Goal: Task Accomplishment & Management: Manage account settings

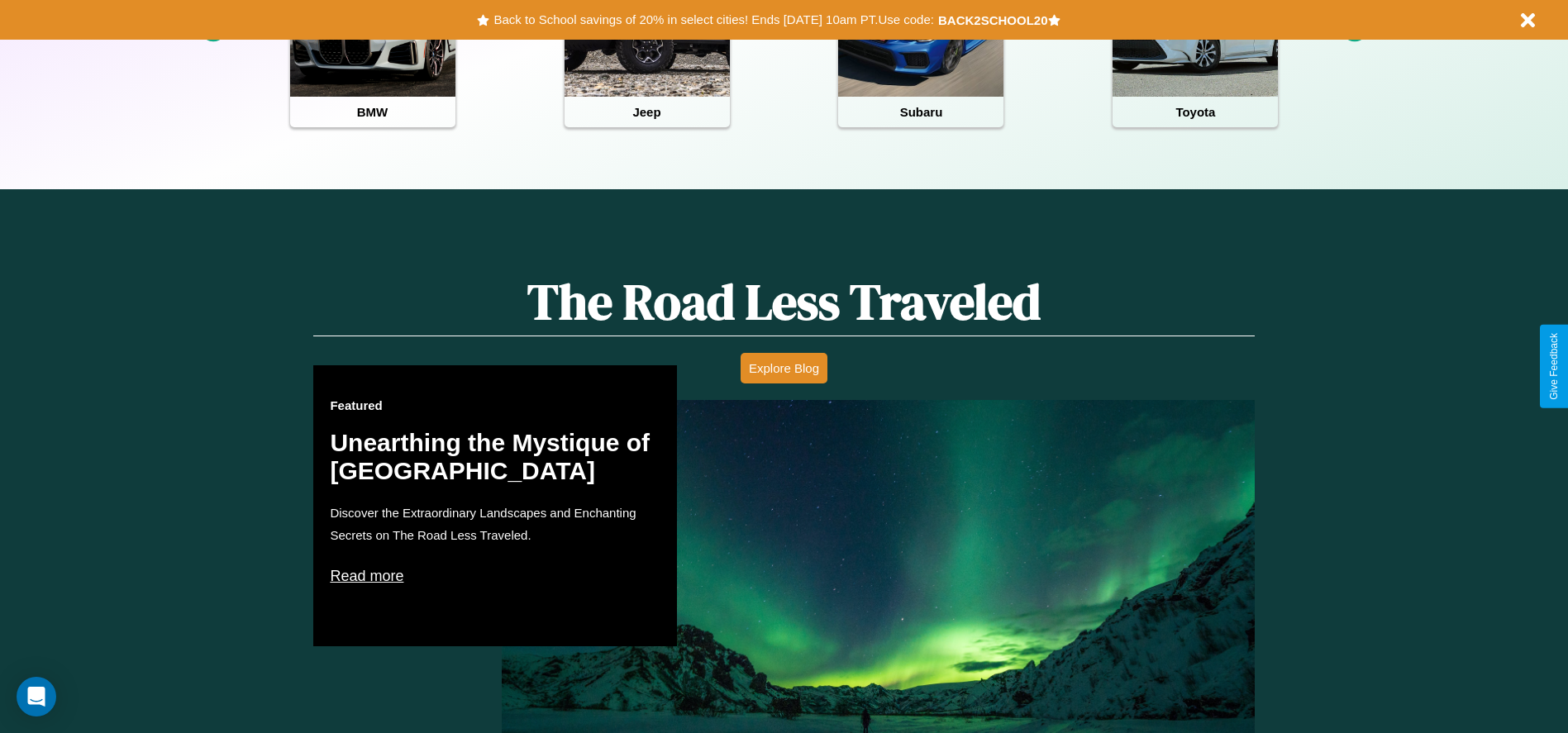
scroll to position [736, 0]
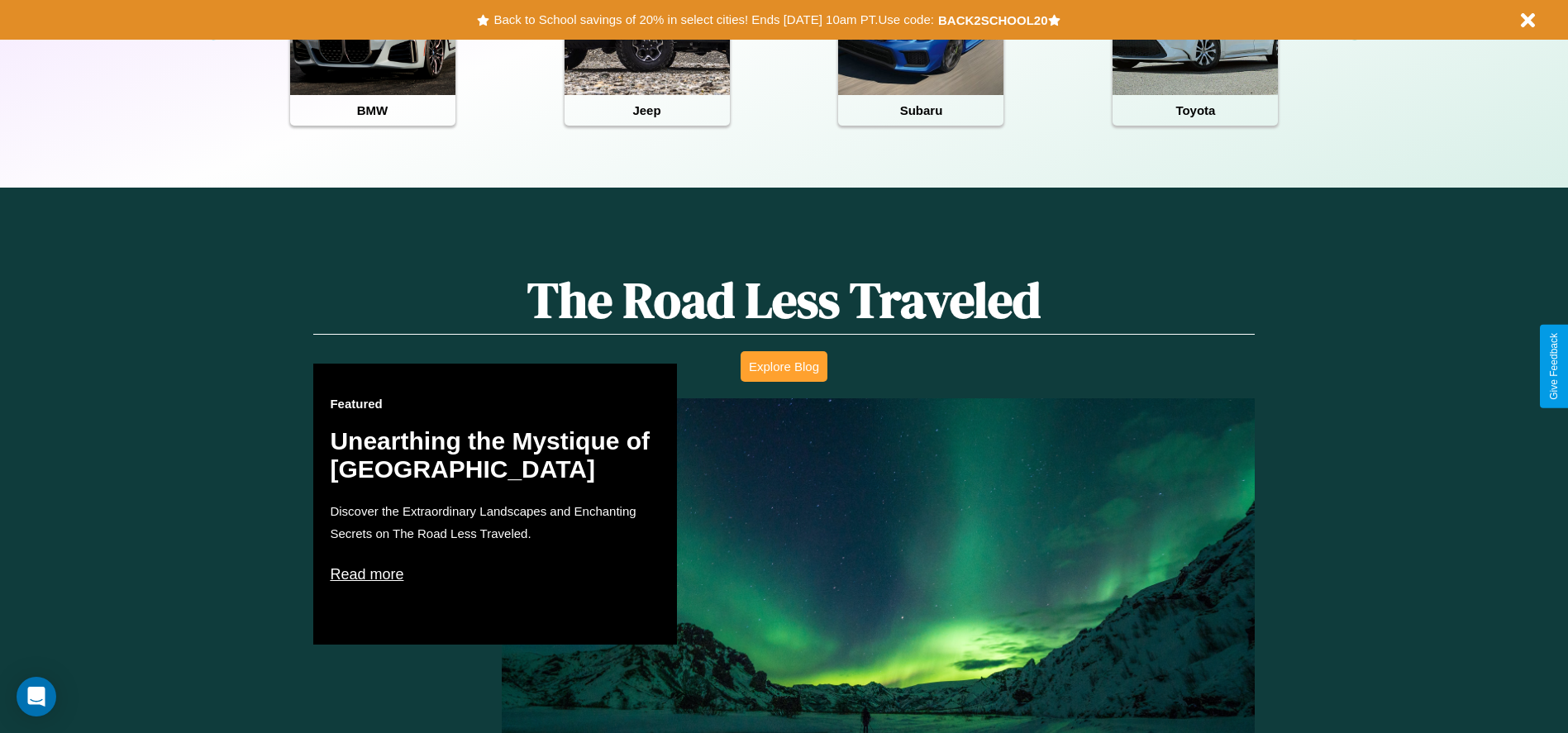
click at [784, 366] on button "Explore Blog" at bounding box center [784, 366] width 87 height 30
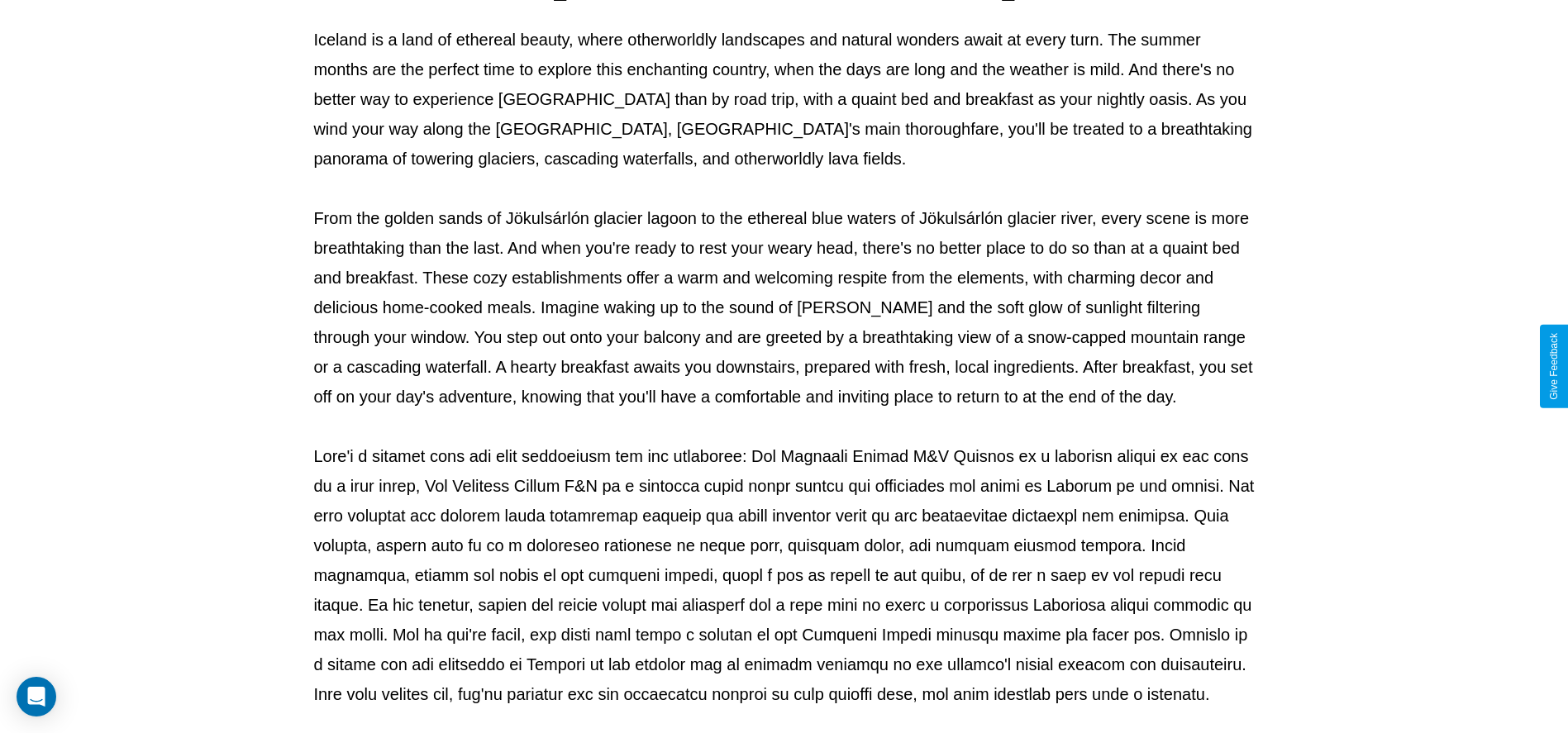
scroll to position [548, 0]
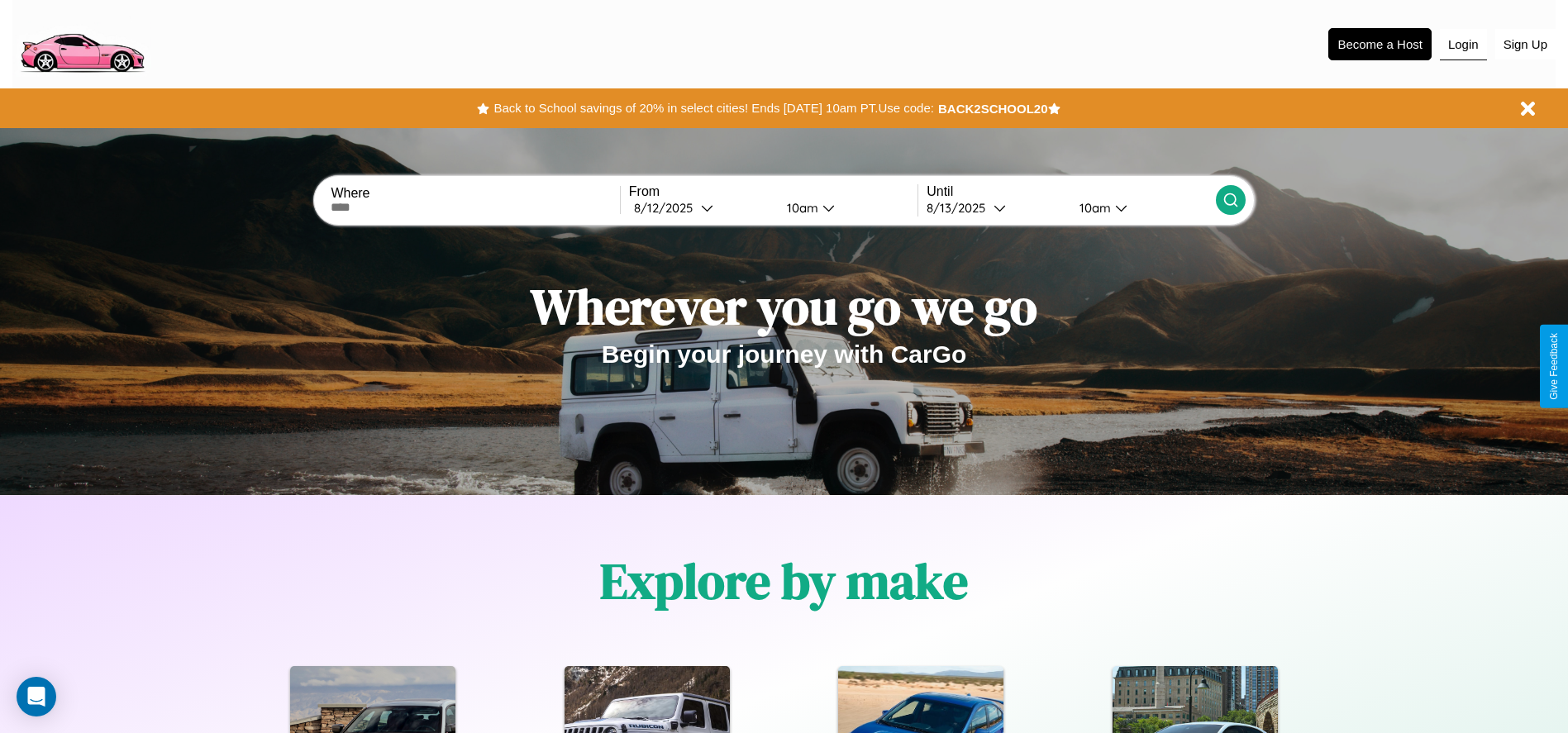
click at [1463, 44] on button "Login" at bounding box center [1463, 44] width 47 height 31
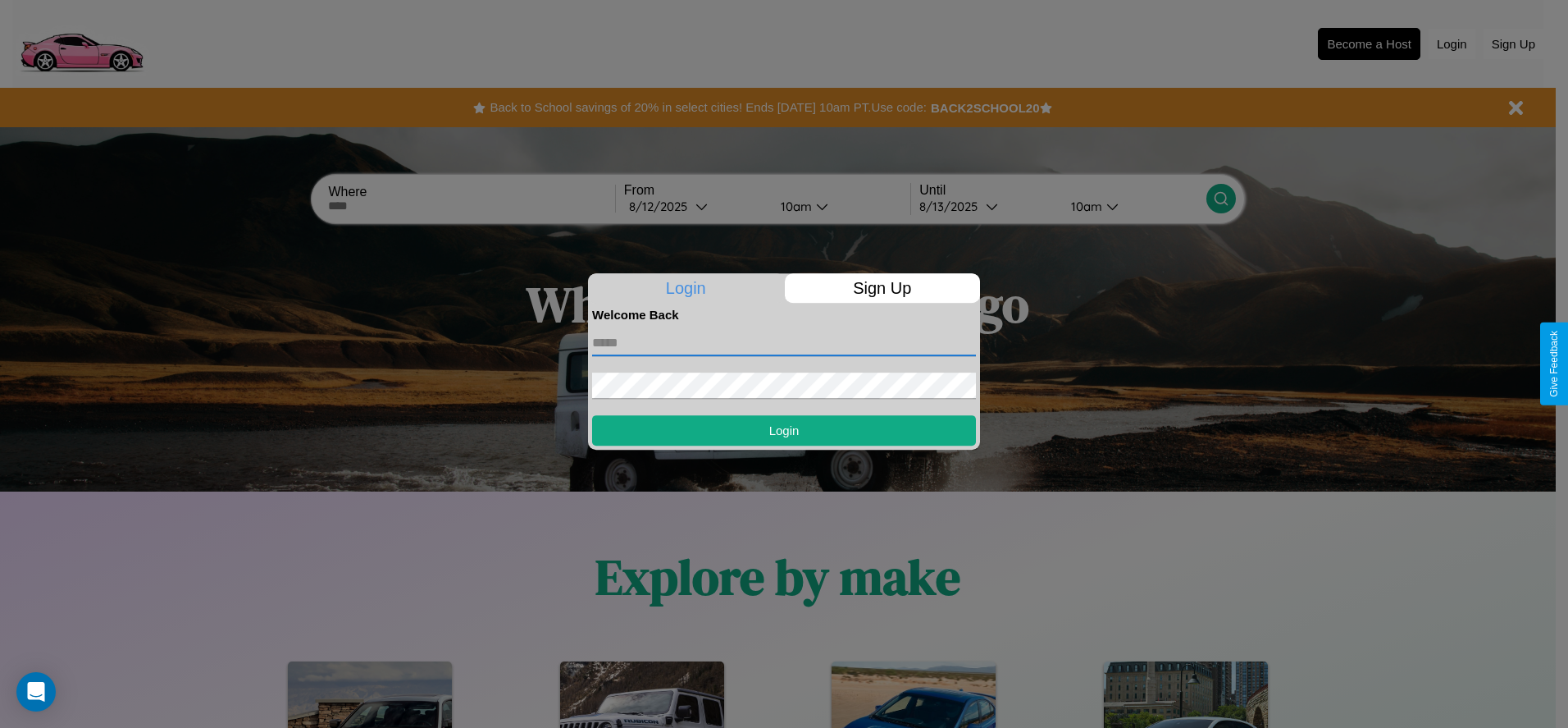
click at [784, 342] on input "text" at bounding box center [784, 342] width 384 height 27
type input "**********"
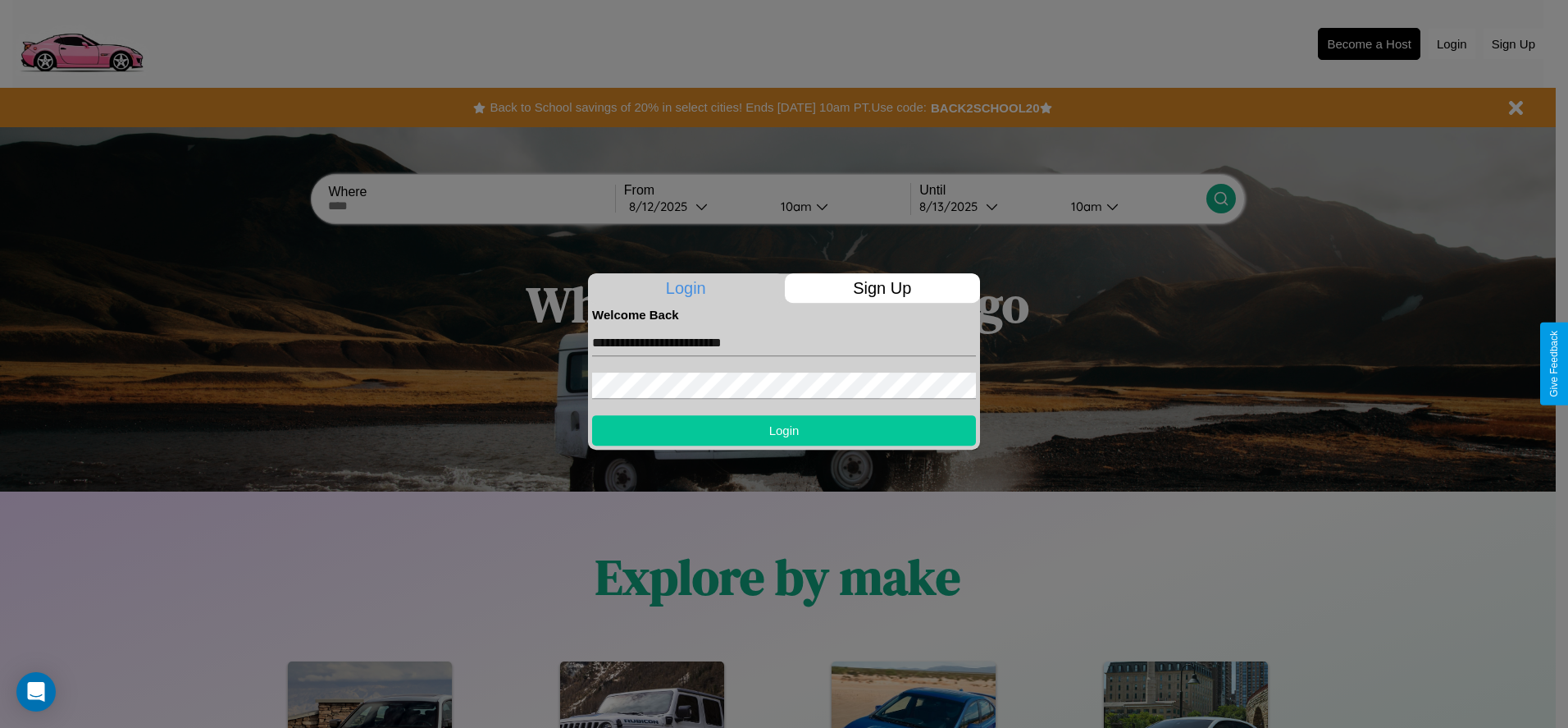
click at [784, 430] on button "Login" at bounding box center [784, 430] width 384 height 30
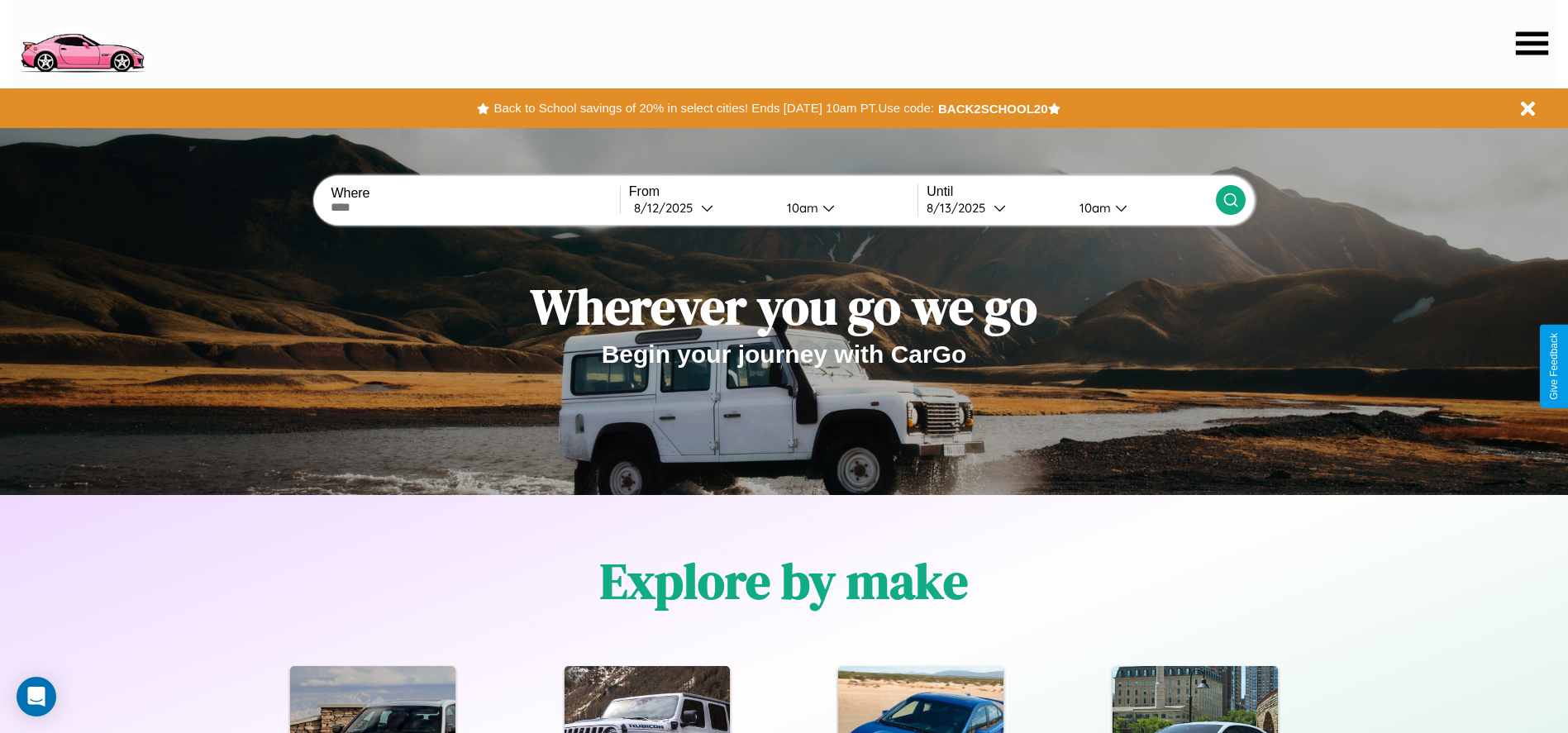
click at [1532, 43] on icon at bounding box center [1532, 42] width 32 height 23
